Goal: Transaction & Acquisition: Purchase product/service

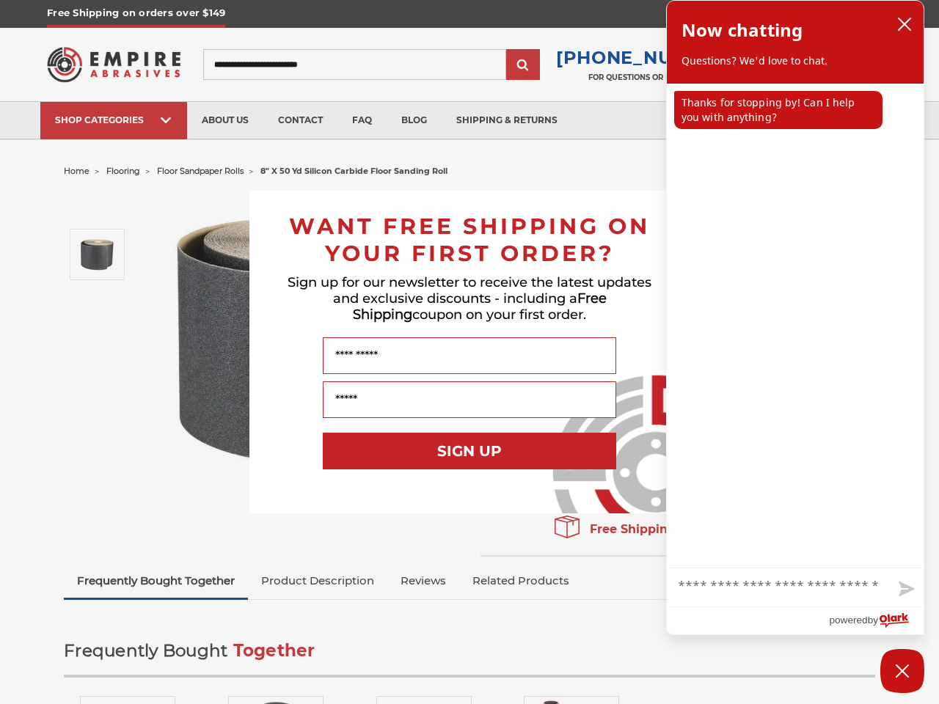
click at [470, 352] on input "Name" at bounding box center [469, 355] width 293 height 37
click at [470, 451] on button "SIGN UP" at bounding box center [469, 451] width 293 height 37
click at [905, 24] on icon "close chatbox" at bounding box center [905, 24] width 12 height 12
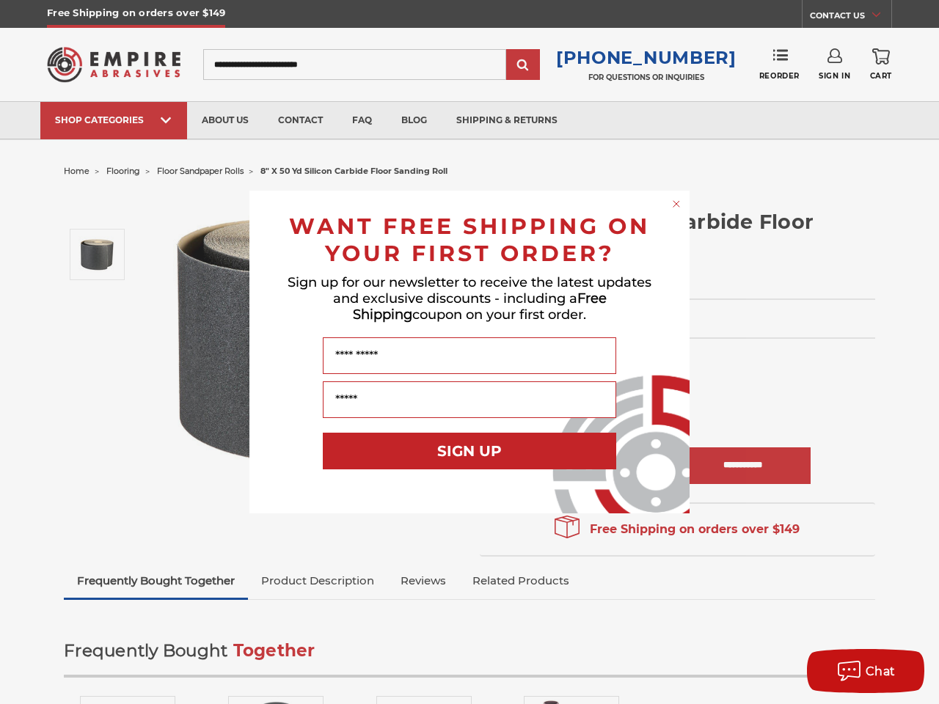
click at [778, 110] on div "Close dialog WANT FREE SHIPPING ON YOUR FIRST ORDER? Sign up for our newsletter…" at bounding box center [469, 352] width 939 height 704
click at [795, 588] on div "Close dialog WANT FREE SHIPPING ON YOUR FIRST ORDER? Sign up for our newsletter…" at bounding box center [469, 352] width 939 height 704
click at [905, 591] on div "Close dialog WANT FREE SHIPPING ON YOUR FIRST ORDER? Sign up for our newsletter…" at bounding box center [469, 352] width 939 height 704
click at [902, 671] on div "Chat" at bounding box center [866, 672] width 74 height 24
